Goal: Task Accomplishment & Management: Use online tool/utility

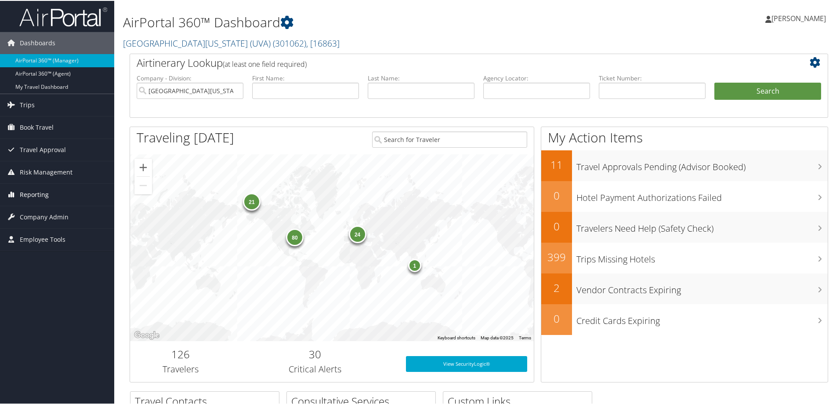
click at [43, 191] on span "Reporting" at bounding box center [34, 194] width 29 height 22
click at [43, 205] on link "Unused Tickets" at bounding box center [57, 211] width 114 height 13
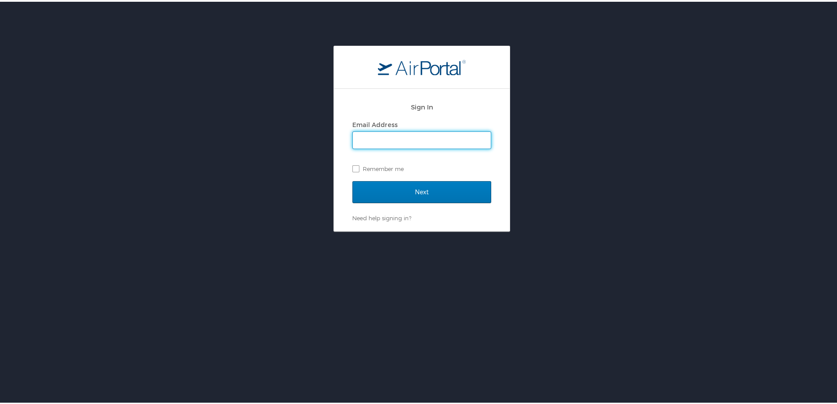
click at [393, 132] on input "Email Address" at bounding box center [422, 138] width 138 height 17
type input "michelle.henry@cbtravel.com"
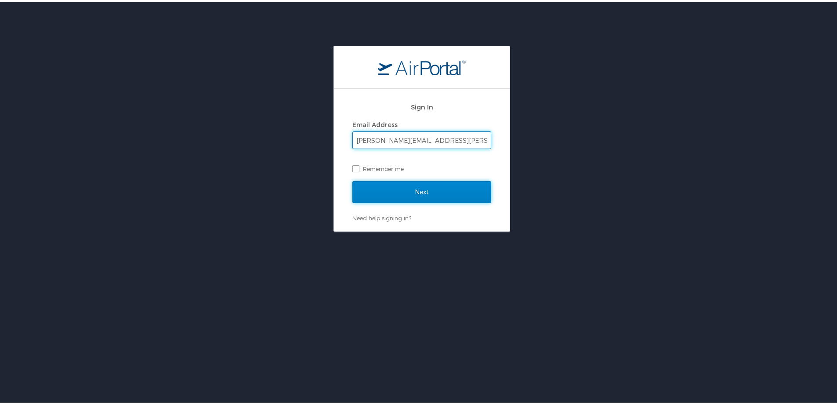
drag, startPoint x: 418, startPoint y: 188, endPoint x: 416, endPoint y: 184, distance: 5.0
click at [416, 184] on input "Next" at bounding box center [421, 190] width 139 height 22
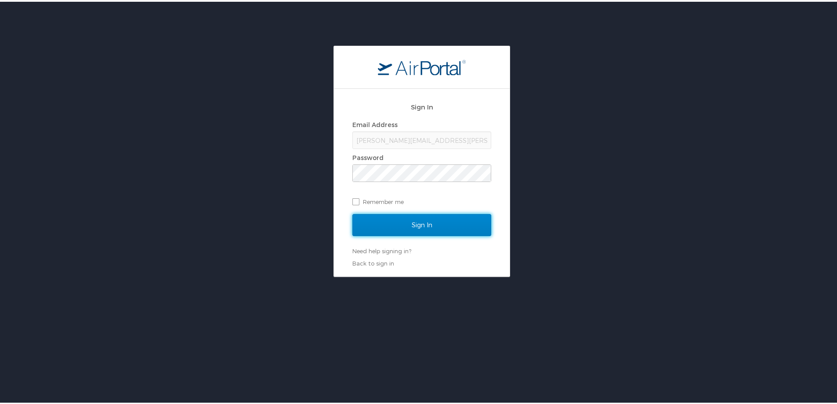
drag, startPoint x: 463, startPoint y: 224, endPoint x: 469, endPoint y: 216, distance: 10.4
click at [464, 222] on input "Sign In" at bounding box center [421, 223] width 139 height 22
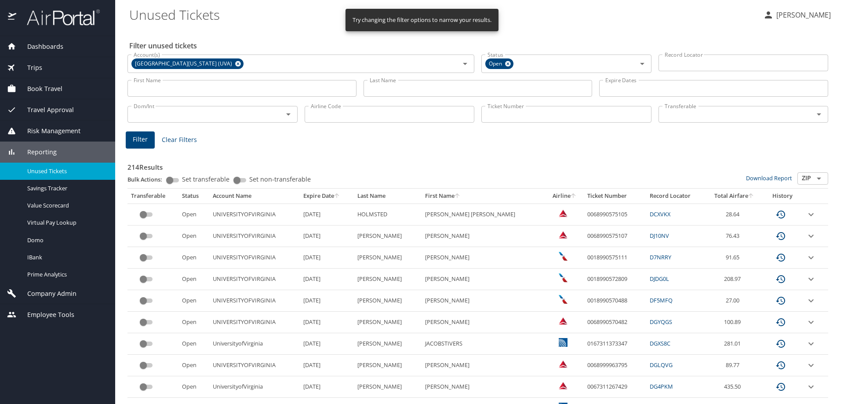
click at [182, 85] on input "First Name" at bounding box center [241, 88] width 229 height 17
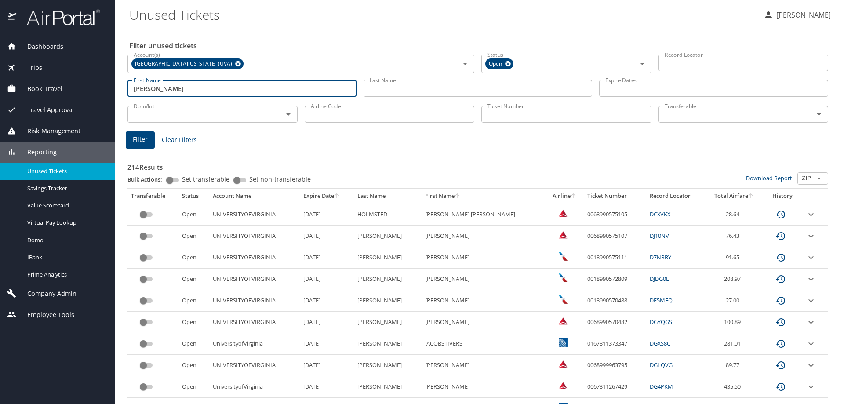
type input "ANIL KUMAR"
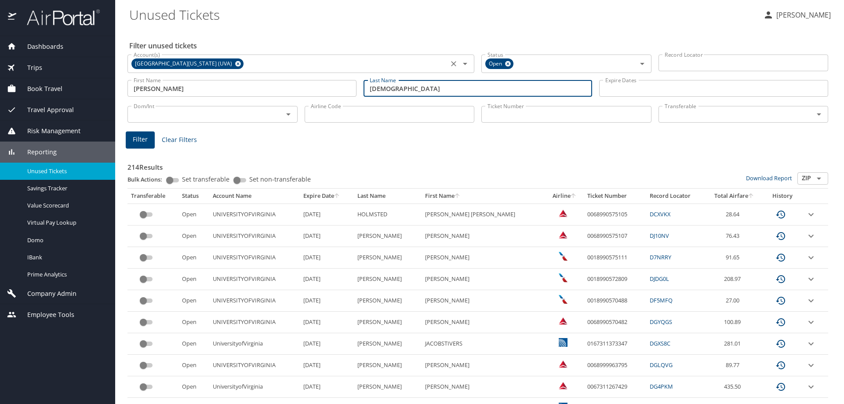
click at [235, 62] on icon at bounding box center [238, 64] width 7 height 10
type input "JAINMSU"
click at [198, 64] on input "Account(s)" at bounding box center [287, 62] width 315 height 11
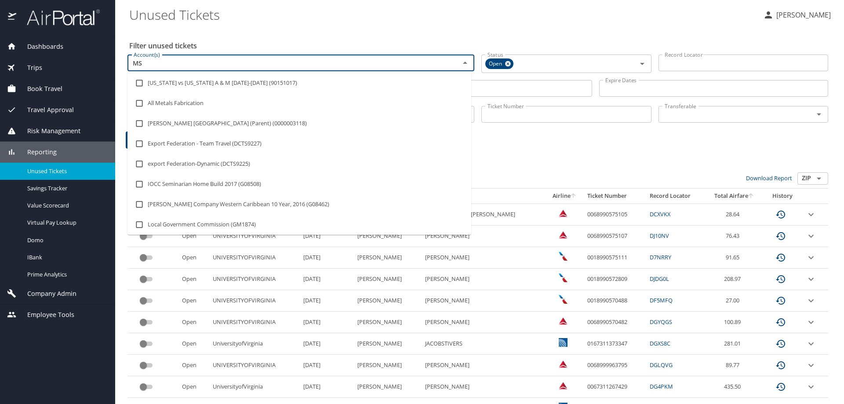
type input "MSU"
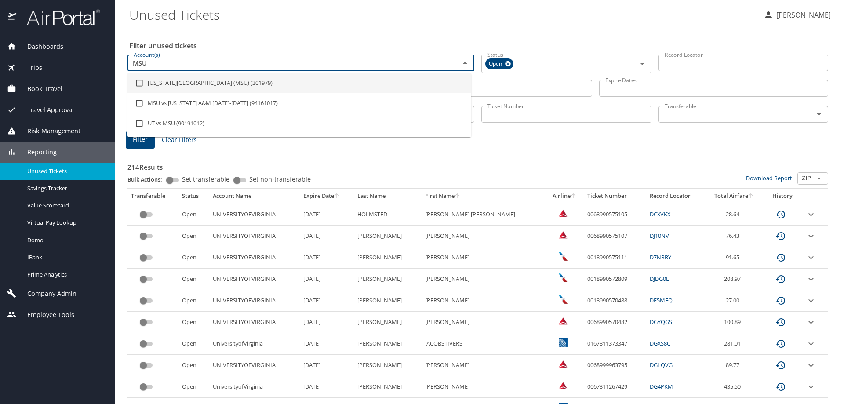
click at [135, 83] on input "checkbox" at bounding box center [139, 83] width 17 height 17
checkbox input "true"
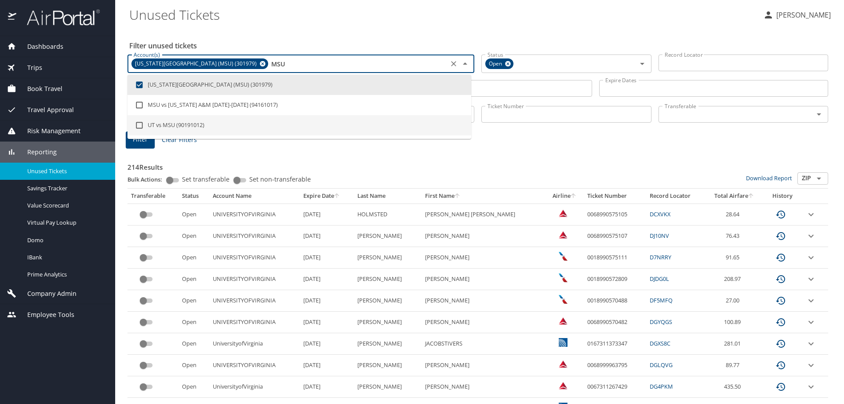
type input "MSU"
click at [135, 144] on span "Filter" at bounding box center [140, 139] width 15 height 11
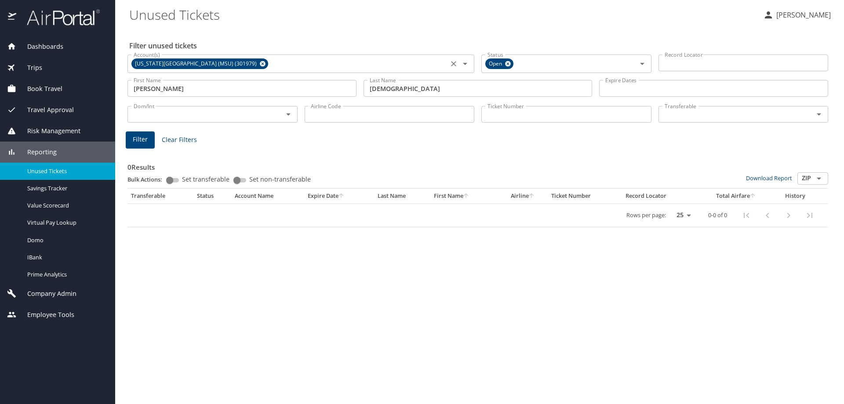
click at [260, 65] on icon at bounding box center [263, 64] width 6 height 6
click at [507, 64] on icon at bounding box center [508, 64] width 6 height 6
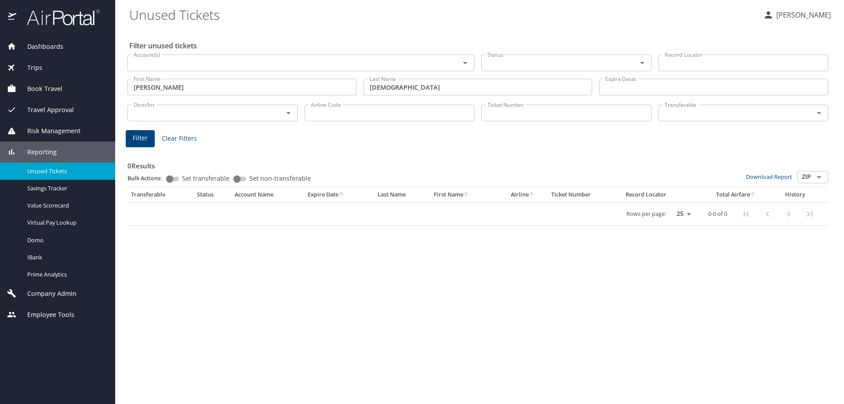
click at [128, 141] on button "Filter" at bounding box center [140, 138] width 29 height 17
click at [411, 87] on div at bounding box center [422, 182] width 844 height 444
click at [407, 83] on input "JAINMSU" at bounding box center [477, 87] width 229 height 17
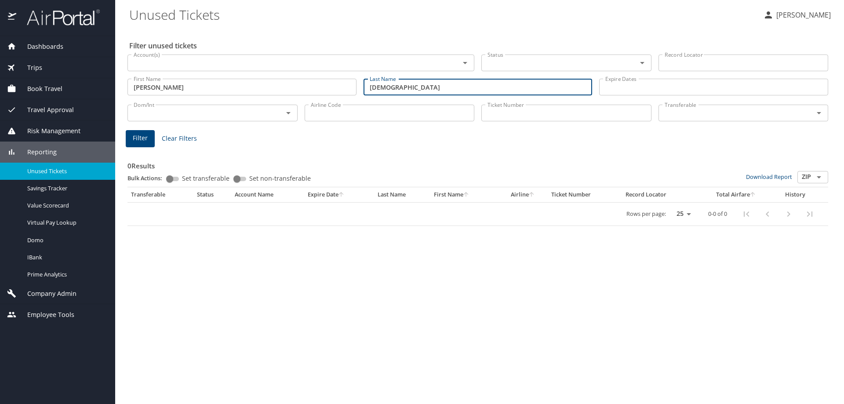
type input "JAIN"
click at [132, 140] on button "Filter" at bounding box center [140, 138] width 29 height 17
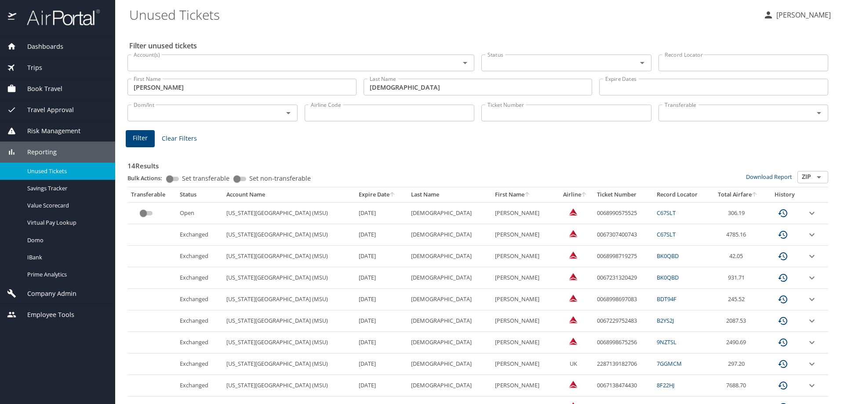
click at [806, 210] on icon "expand row" at bounding box center [811, 213] width 11 height 11
